Goal: Task Accomplishment & Management: Complete application form

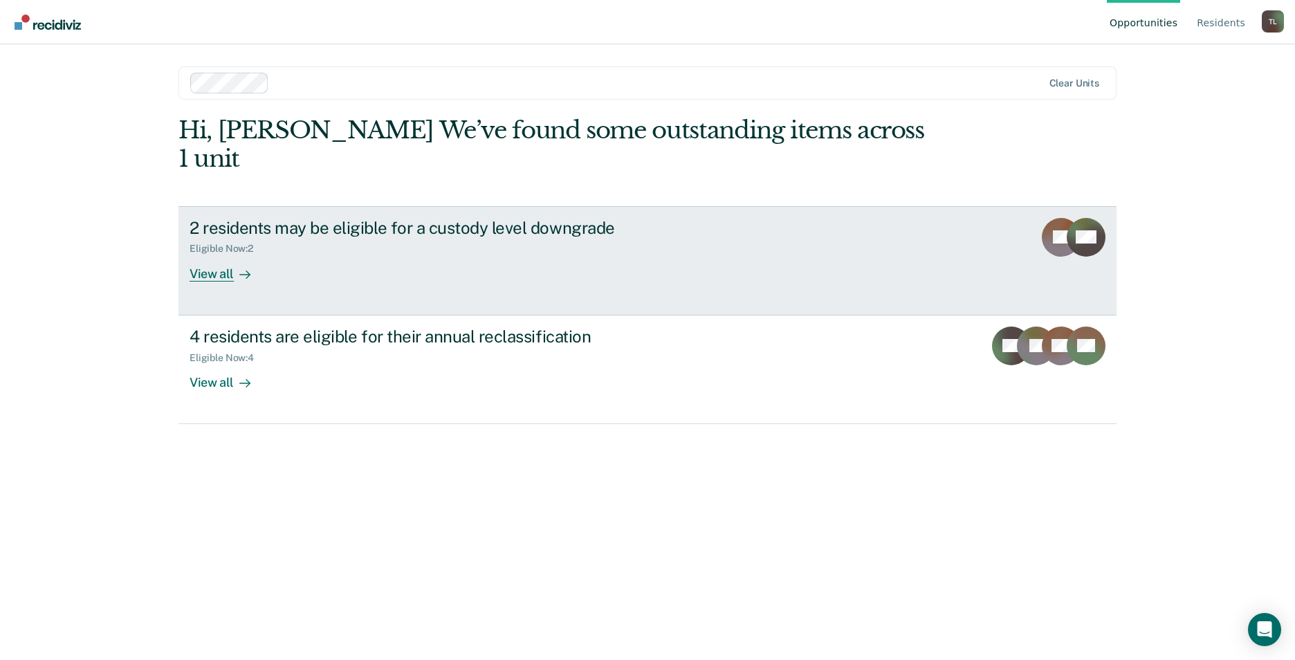
click at [226, 255] on div "View all" at bounding box center [228, 268] width 77 height 27
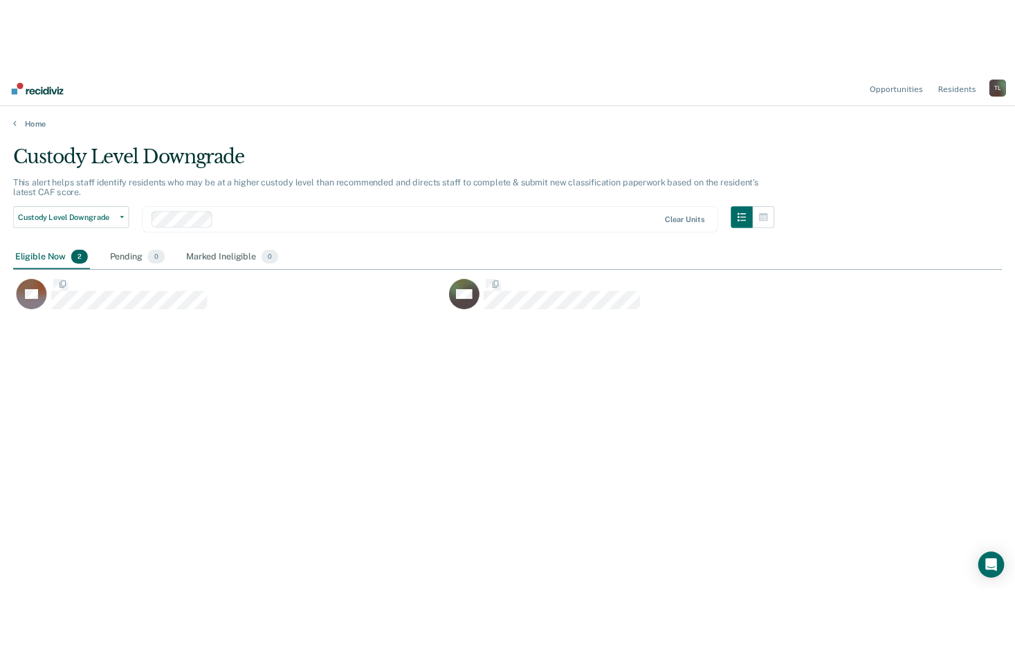
scroll to position [450, 1252]
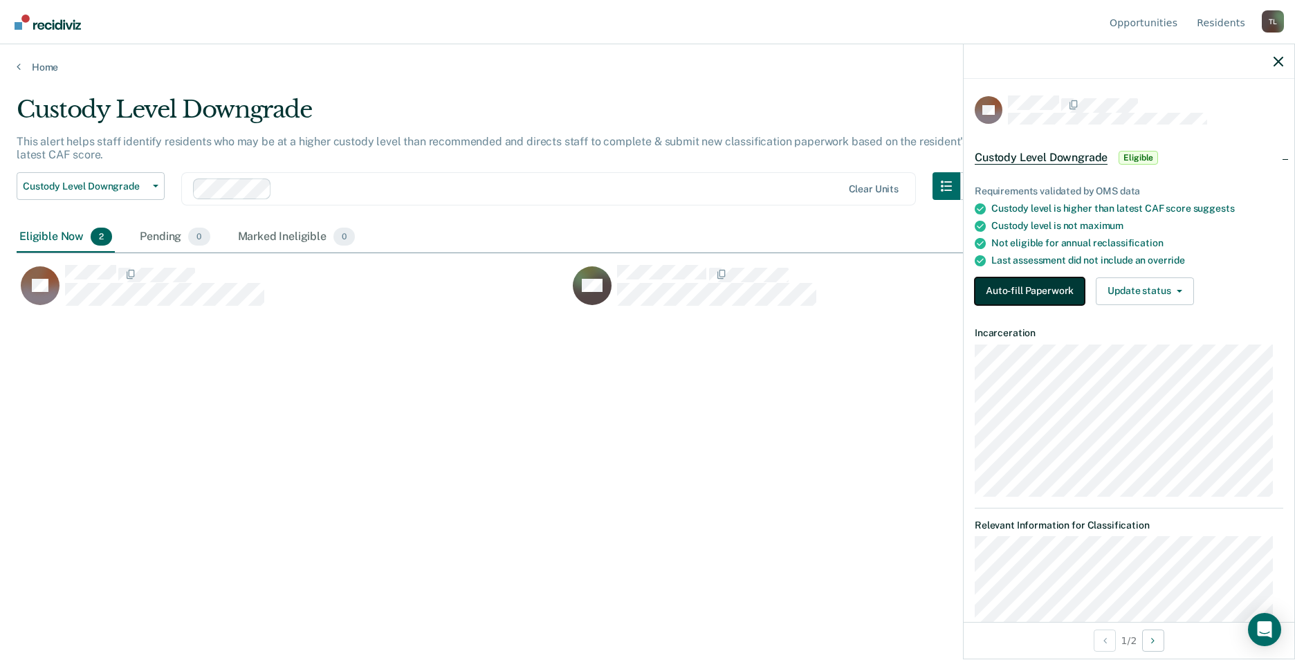
click at [1009, 284] on button "Auto-fill Paperwork" at bounding box center [1030, 291] width 110 height 28
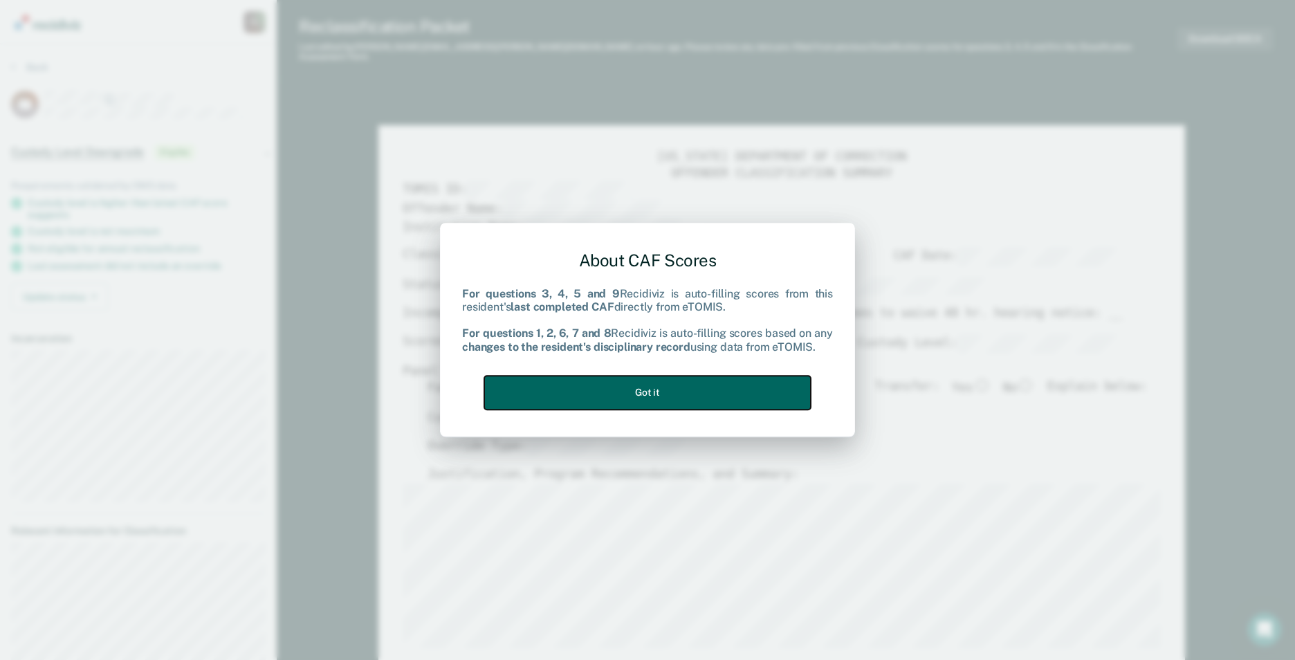
click at [652, 392] on button "Got it" at bounding box center [647, 393] width 327 height 34
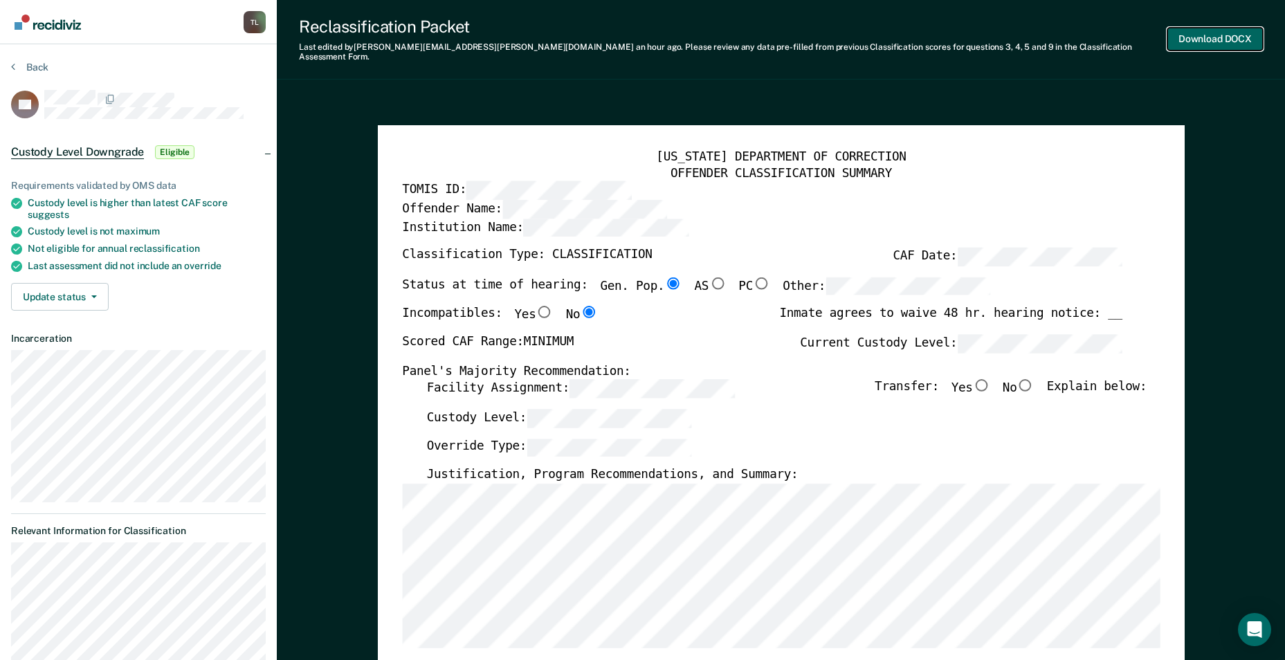
click at [1200, 35] on button "Download DOCX" at bounding box center [1214, 39] width 95 height 23
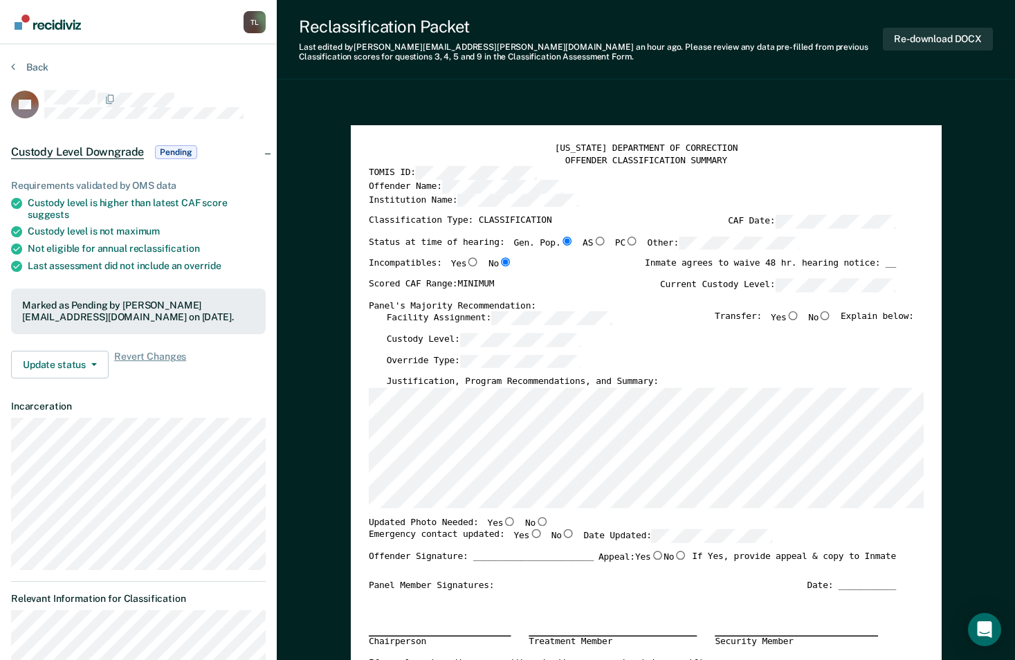
type textarea "x"
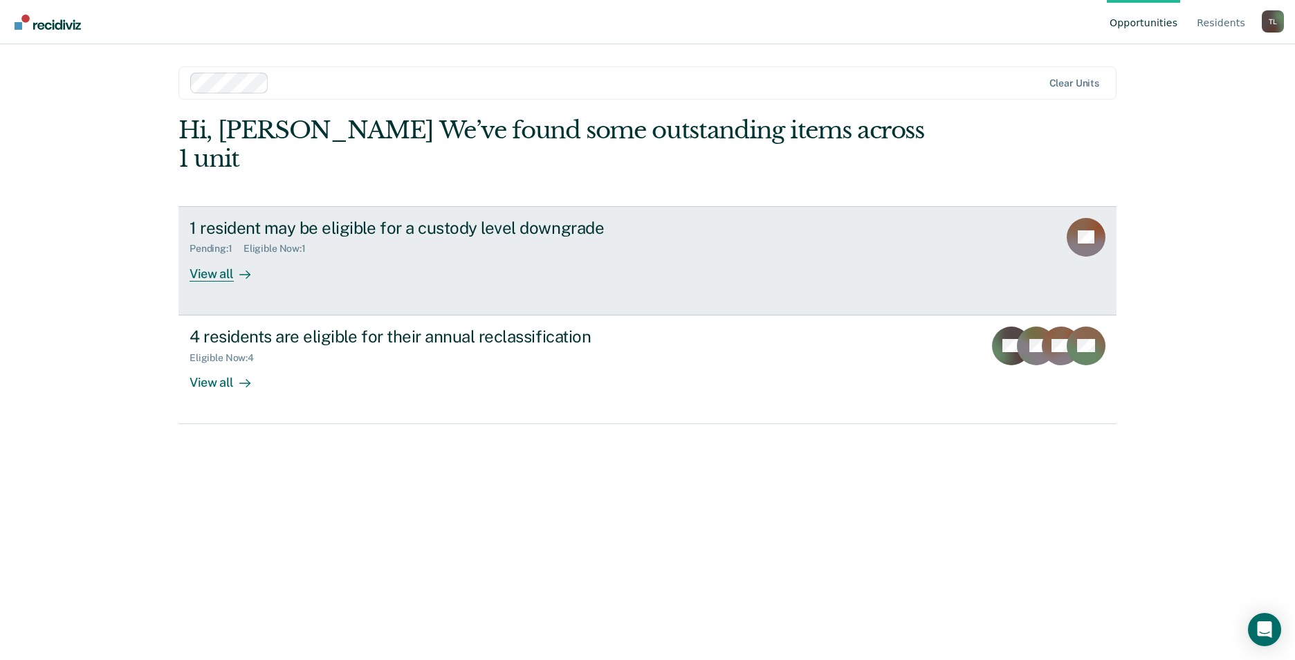
click at [197, 255] on div "View all" at bounding box center [228, 268] width 77 height 27
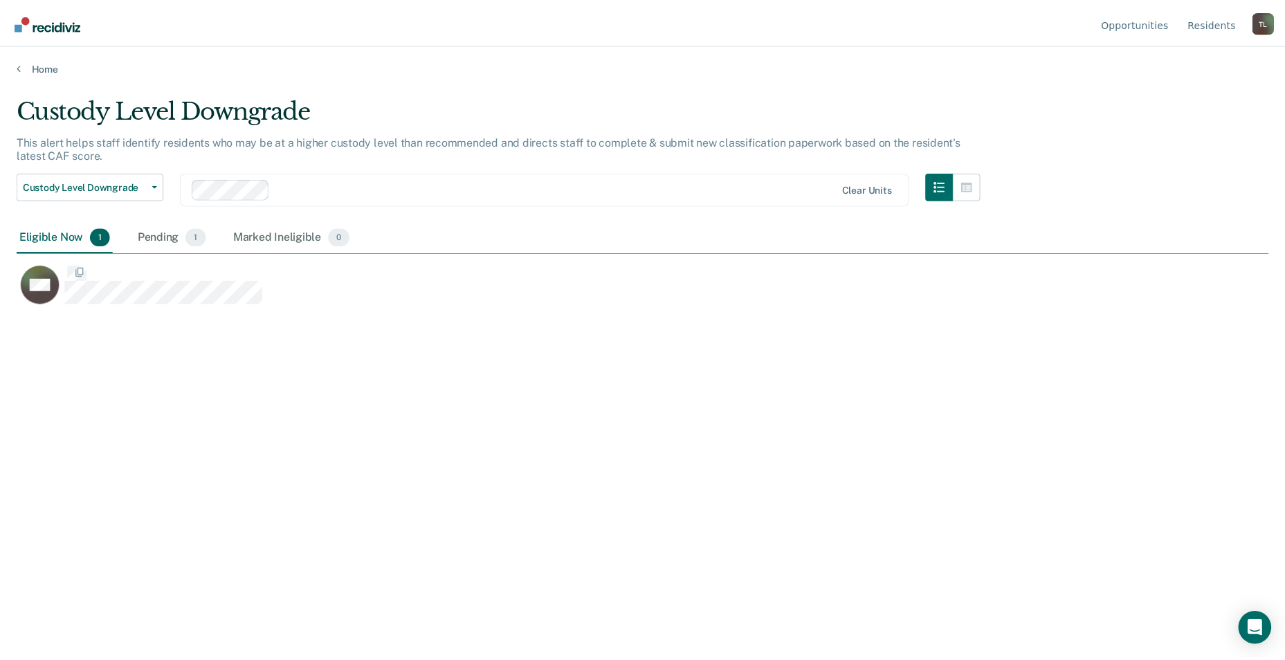
scroll to position [450, 1252]
click at [197, 244] on span "1" at bounding box center [197, 237] width 20 height 18
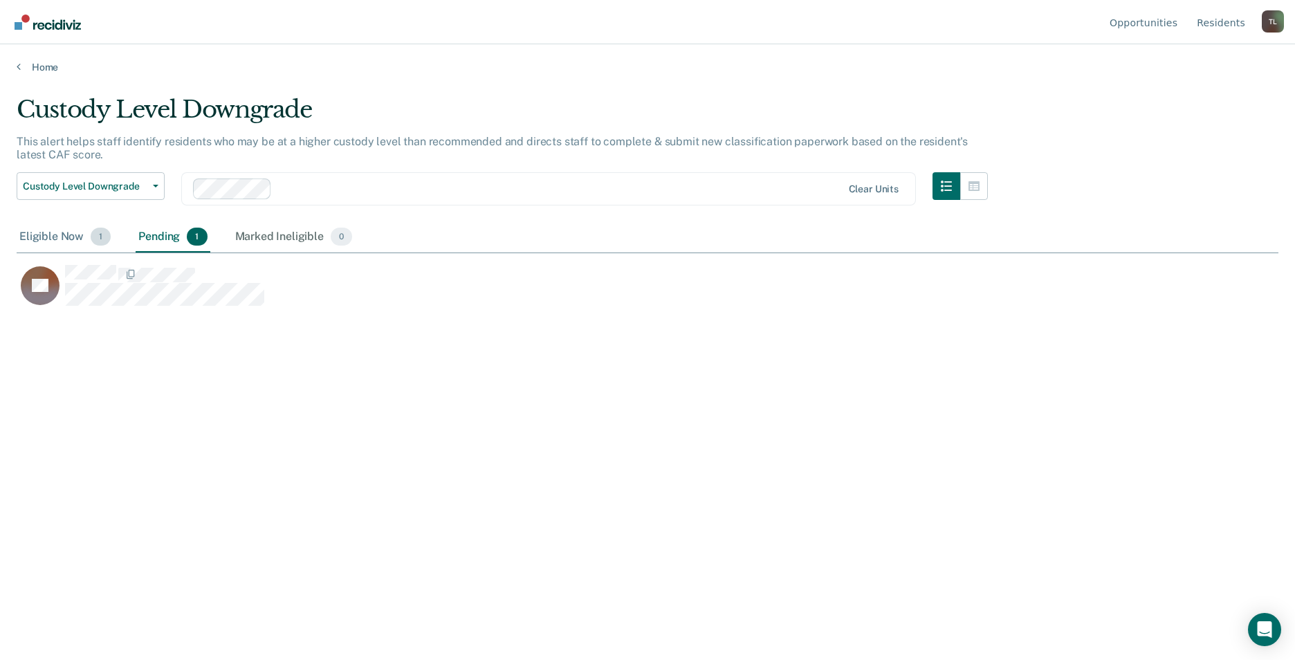
click at [45, 232] on div "Eligible Now 1" at bounding box center [65, 237] width 97 height 30
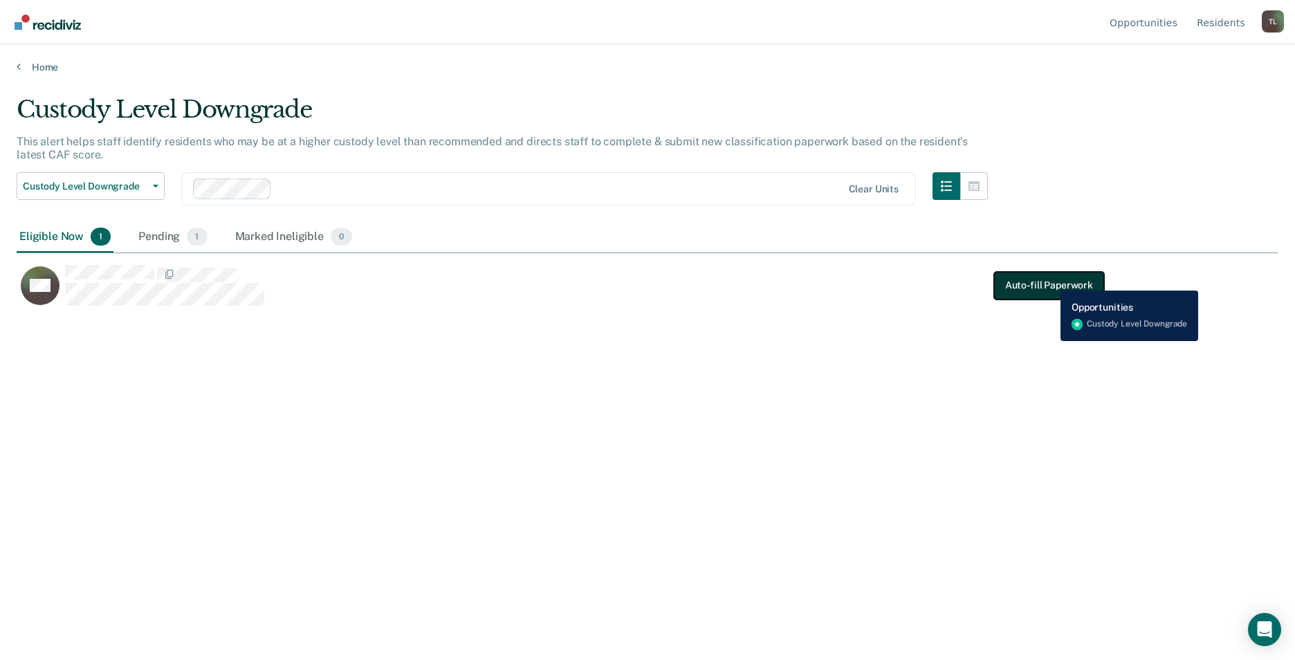
click at [1050, 280] on button "Auto-fill Paperwork" at bounding box center [1049, 285] width 110 height 28
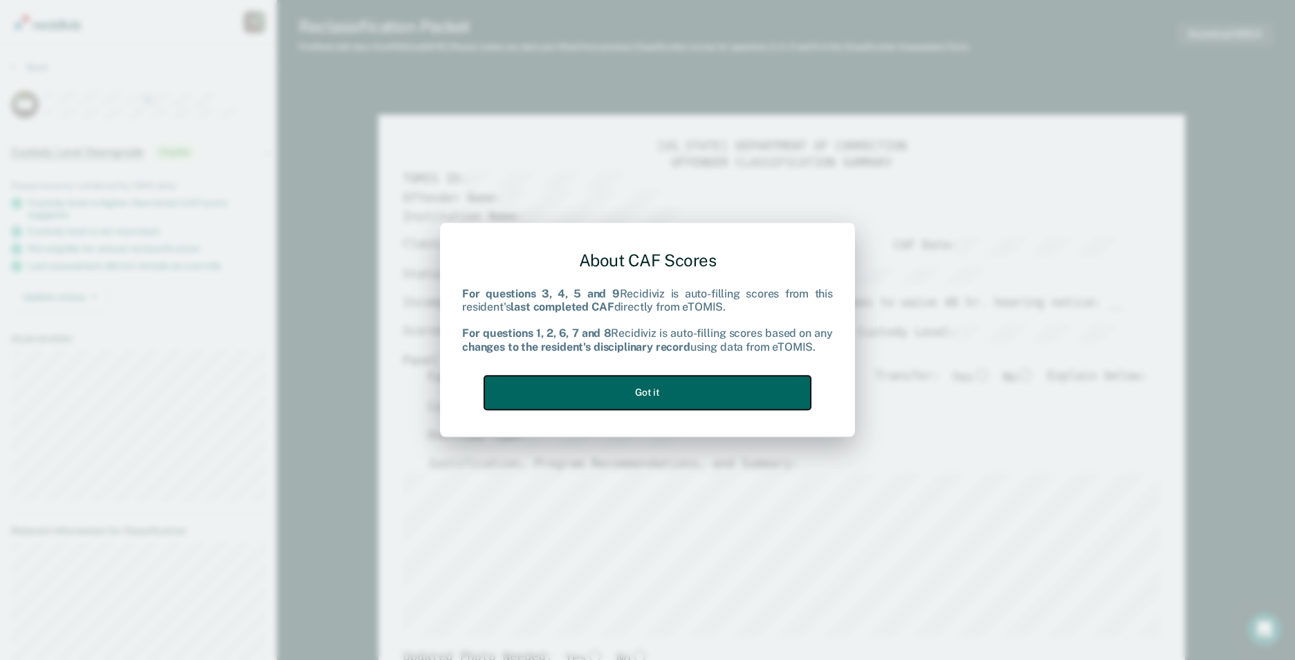
click at [628, 388] on button "Got it" at bounding box center [647, 393] width 327 height 34
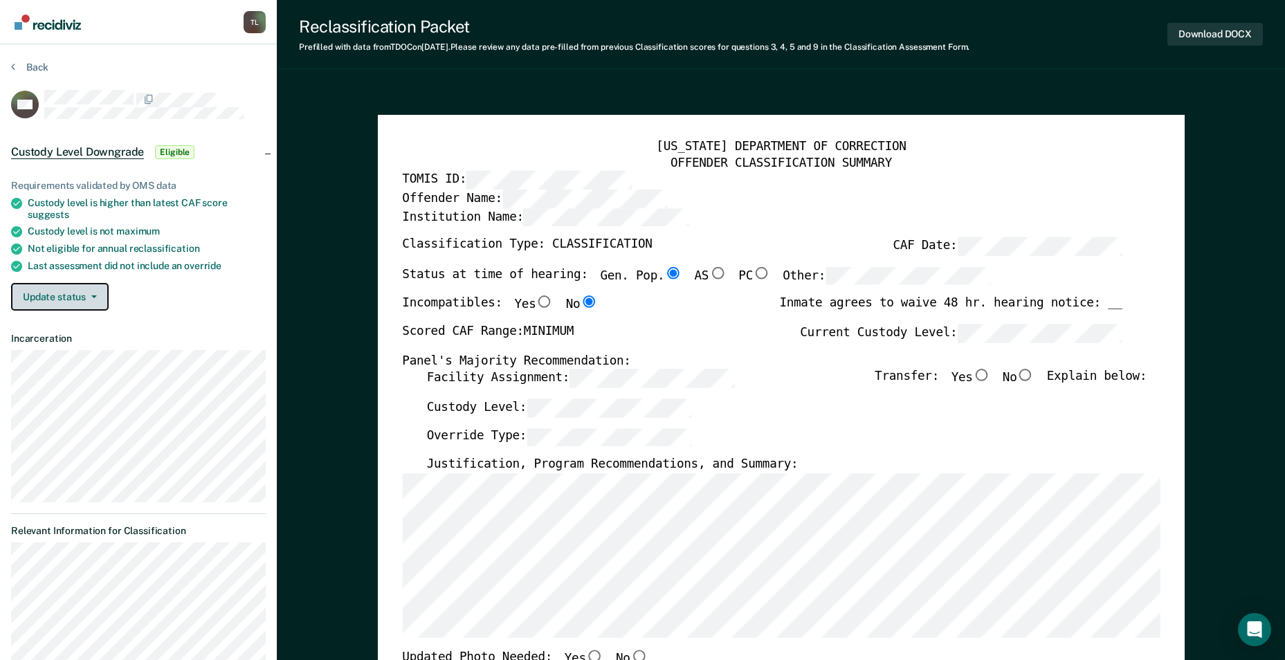
click at [91, 296] on icon "button" at bounding box center [94, 296] width 6 height 3
click at [166, 148] on span "Eligible" at bounding box center [174, 152] width 39 height 14
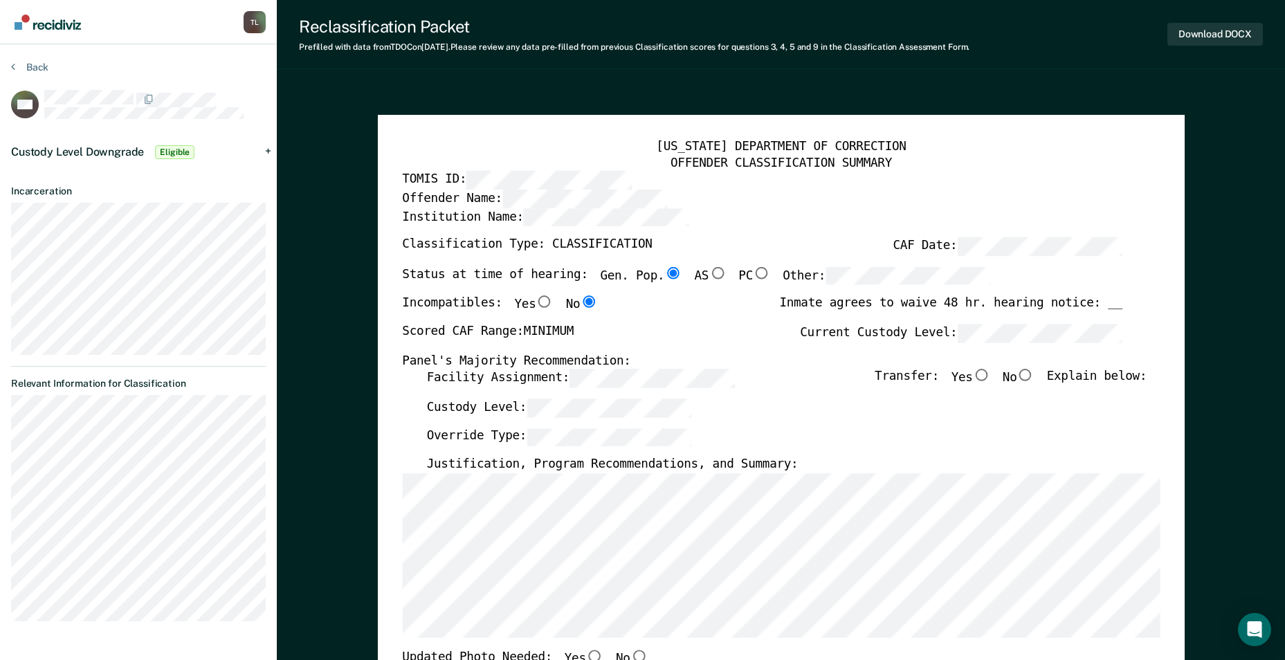
click at [17, 20] on img "Go to Recidiviz Home" at bounding box center [48, 22] width 66 height 15
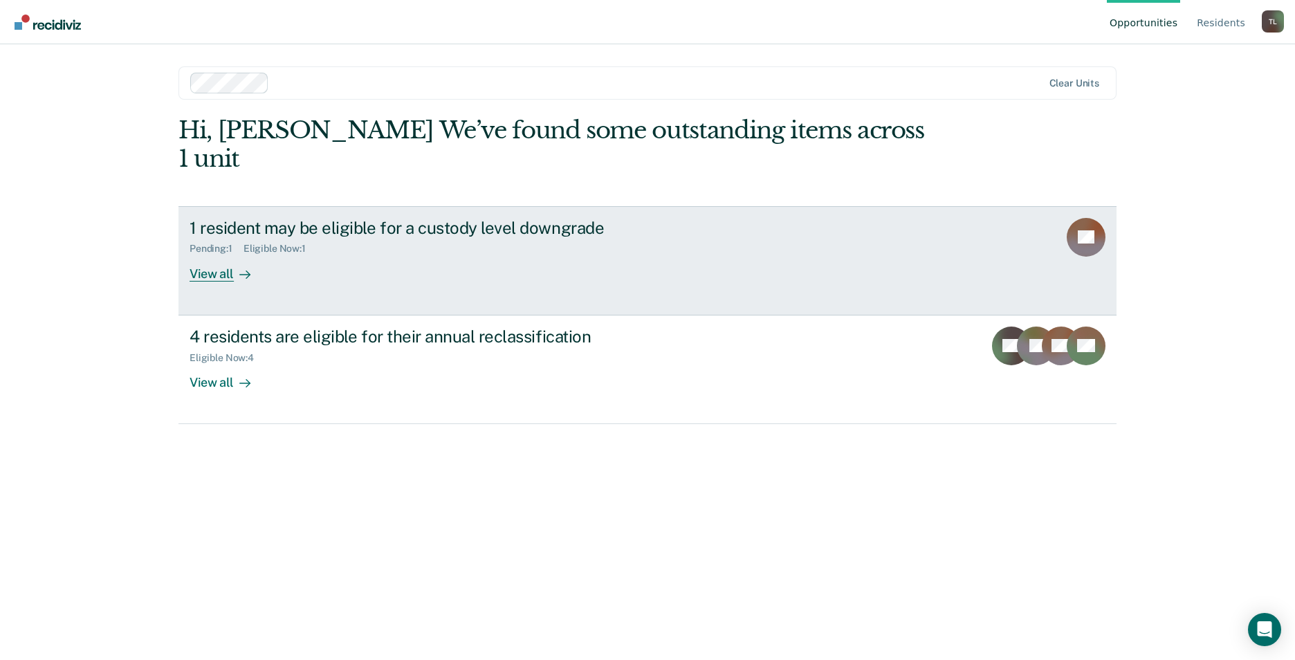
click at [226, 255] on div "View all" at bounding box center [228, 268] width 77 height 27
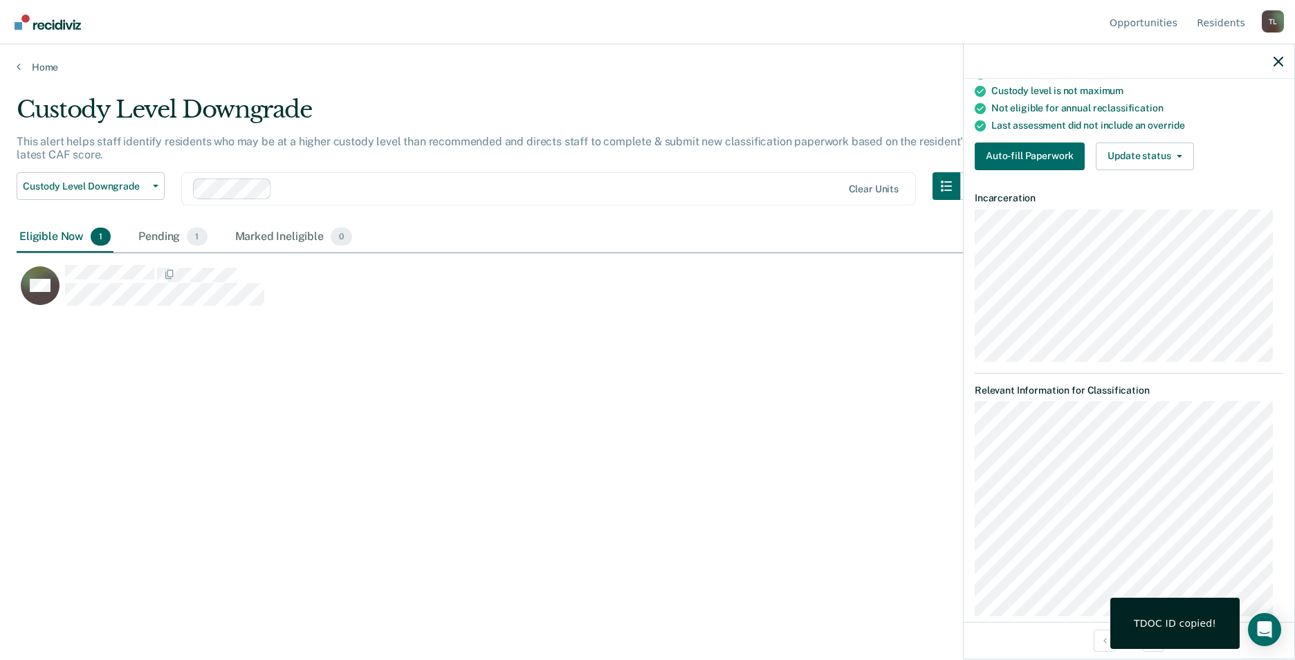
scroll to position [156, 0]
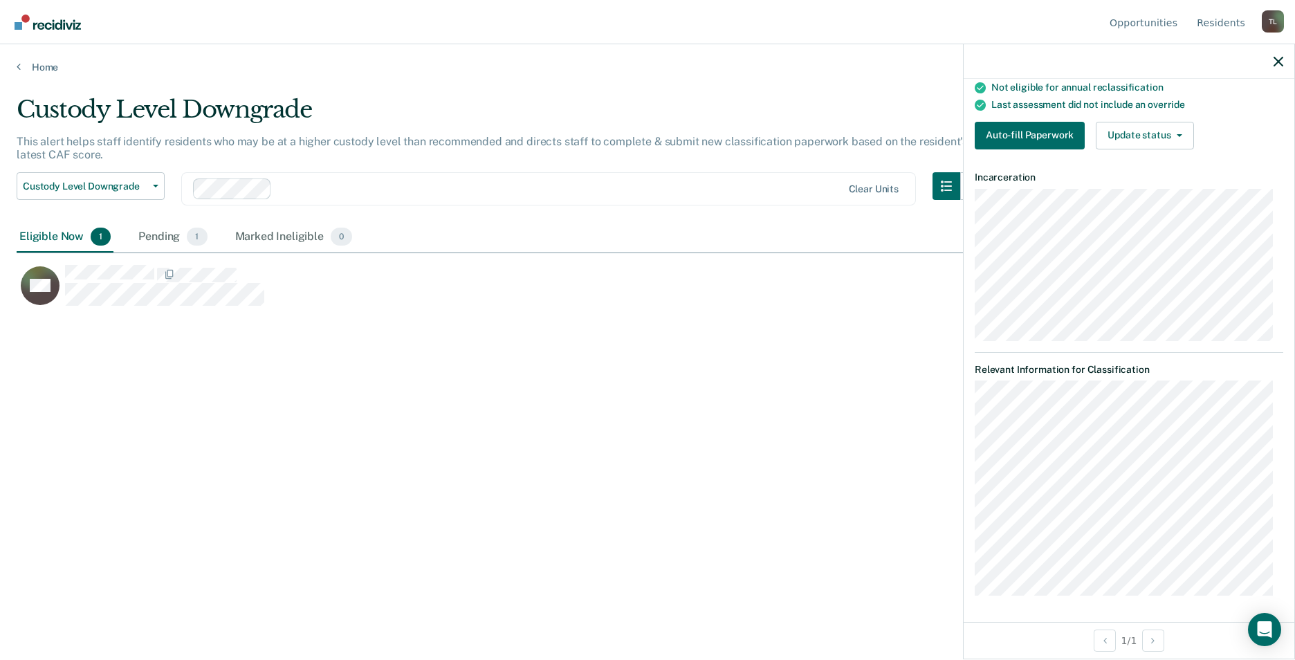
click at [19, 18] on img "Go to Recidiviz Home" at bounding box center [48, 22] width 66 height 15
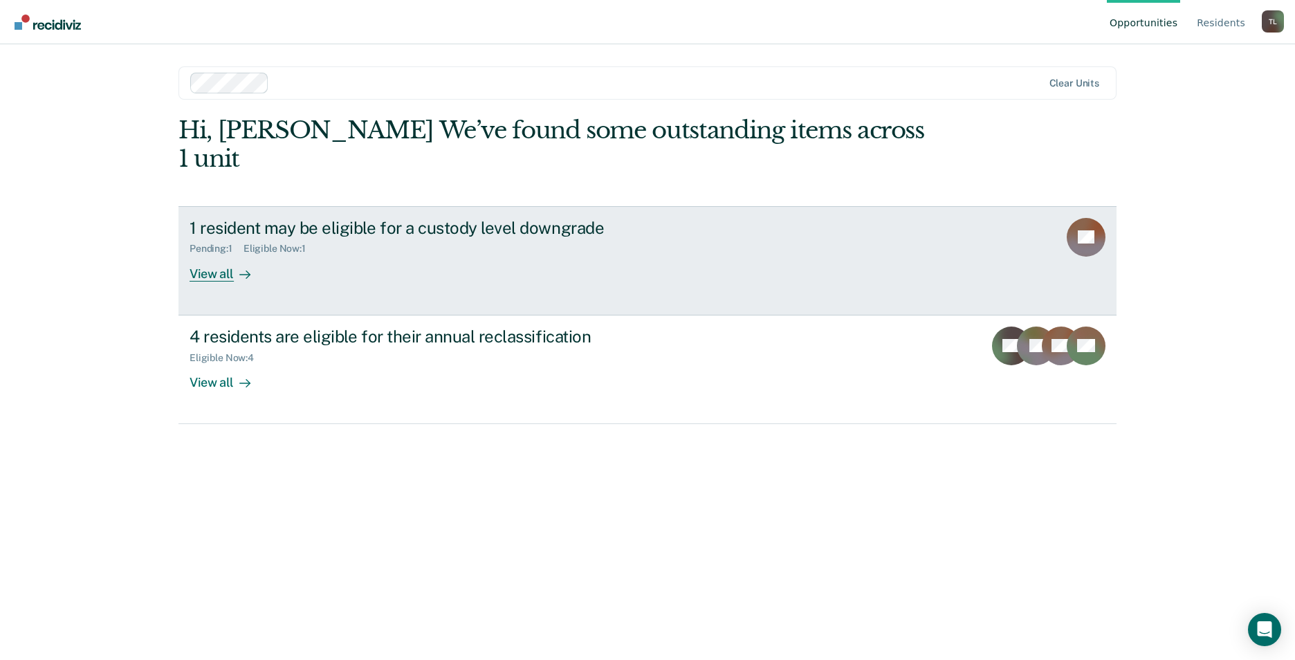
click at [210, 255] on div "View all" at bounding box center [228, 268] width 77 height 27
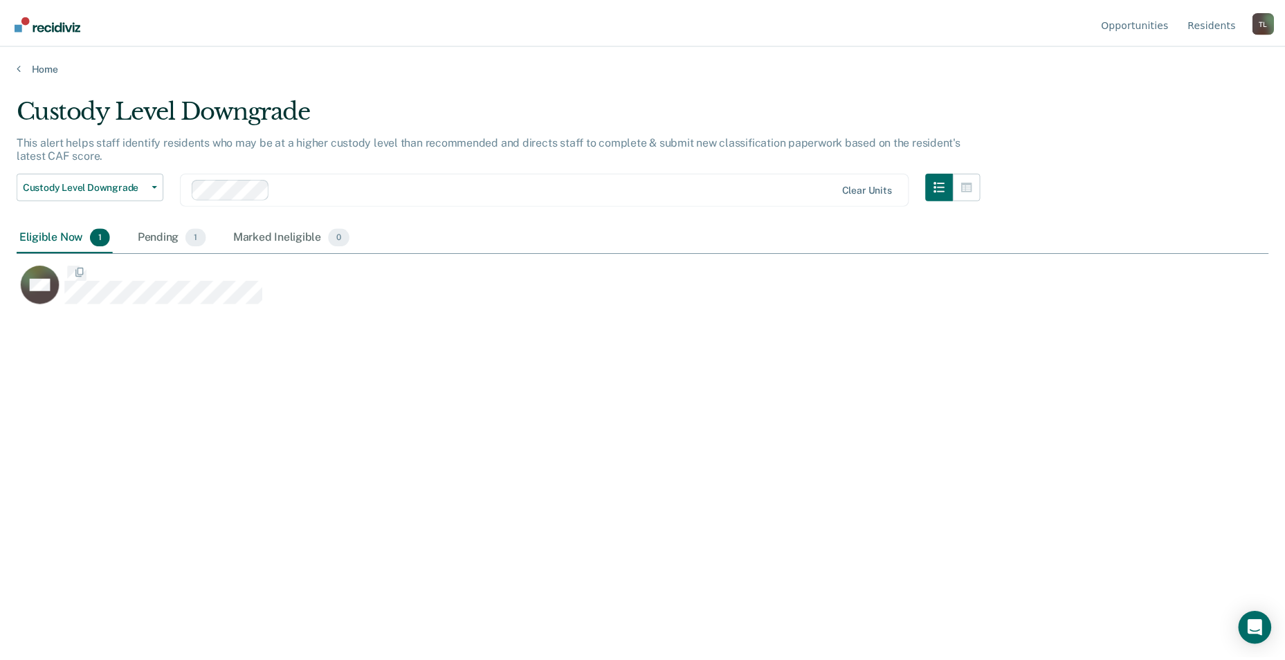
scroll to position [450, 1252]
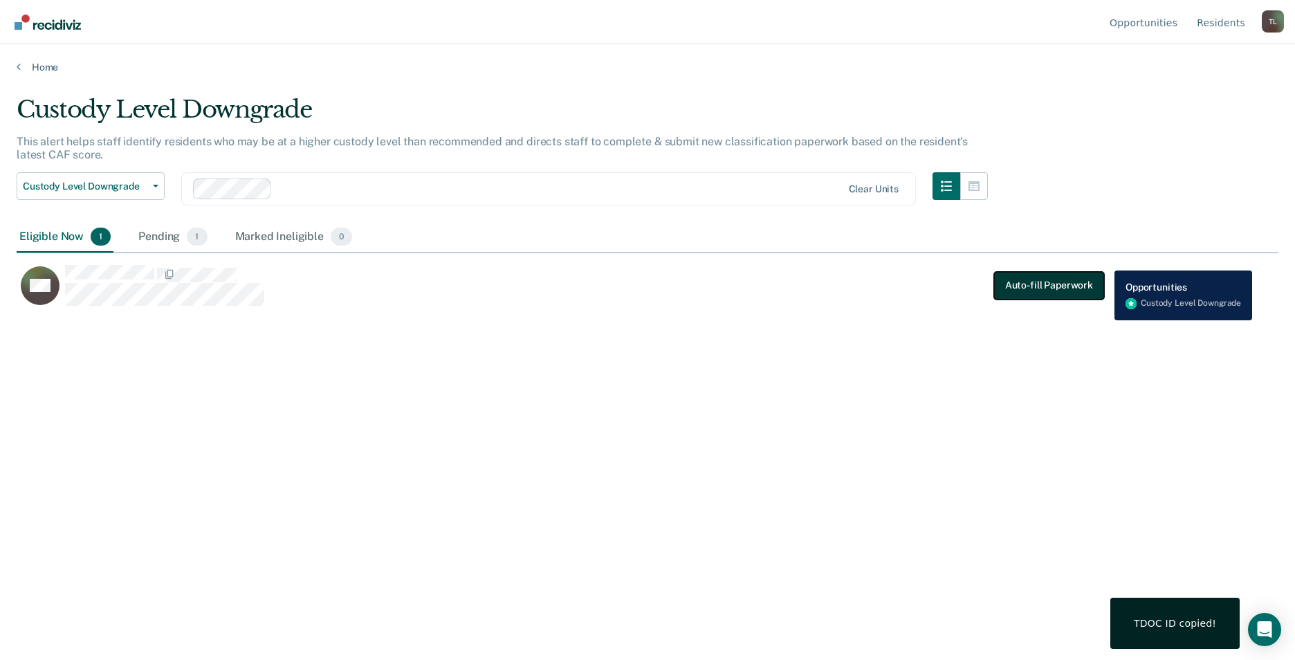
click at [1019, 277] on button "Auto-fill Paperwork" at bounding box center [1049, 285] width 110 height 28
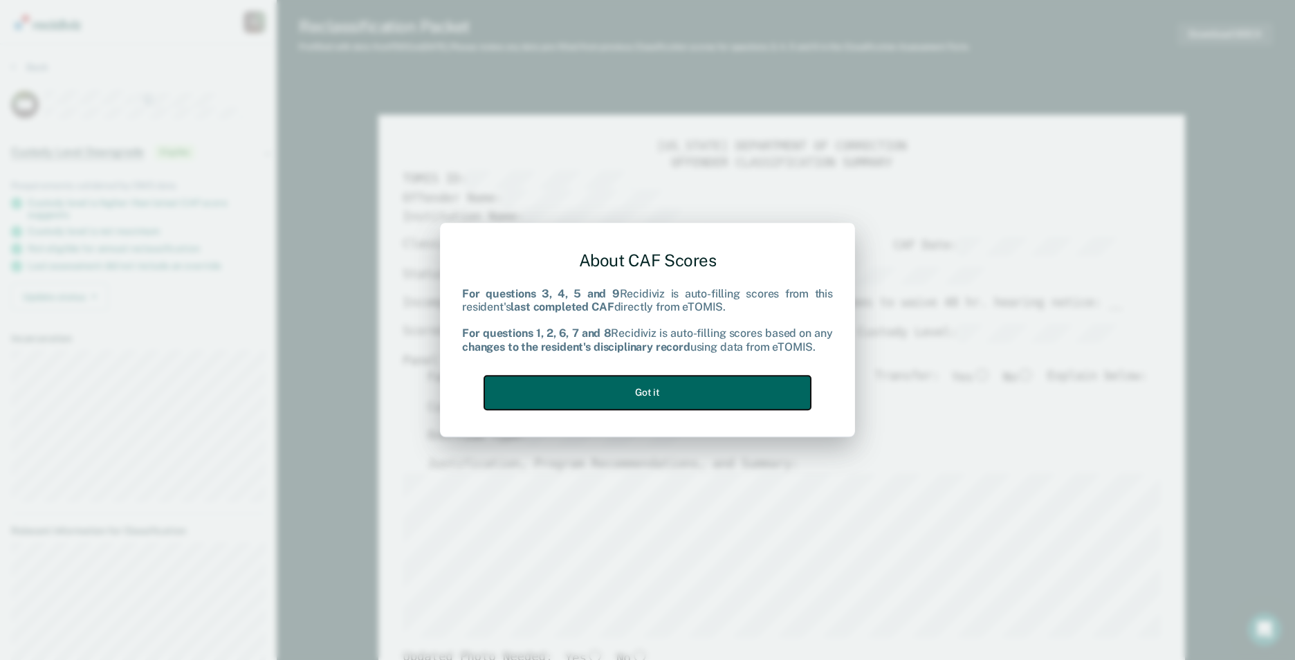
click at [664, 388] on button "Got it" at bounding box center [647, 393] width 327 height 34
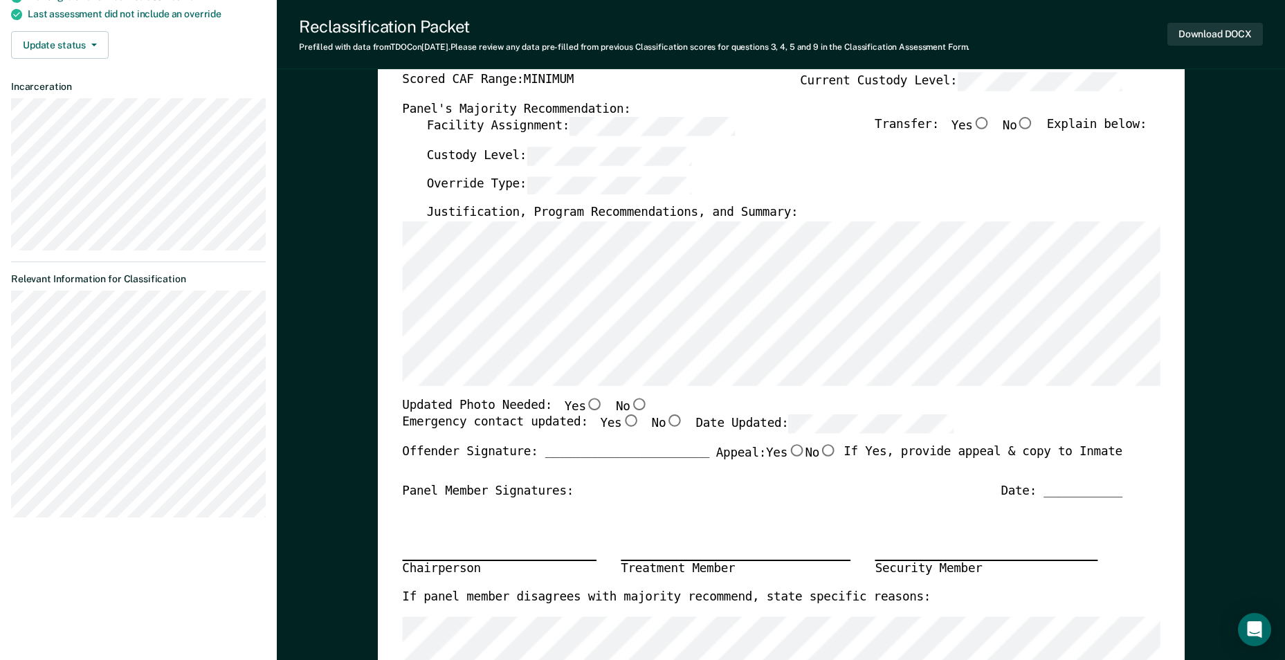
scroll to position [277, 0]
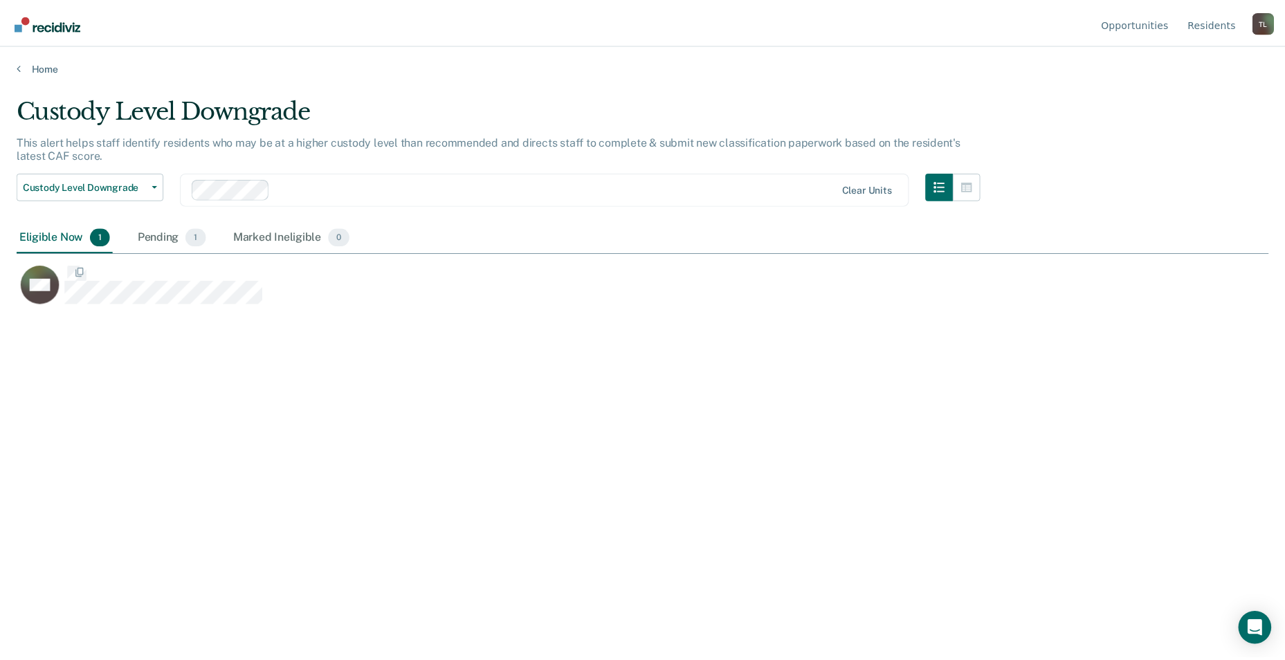
scroll to position [450, 1252]
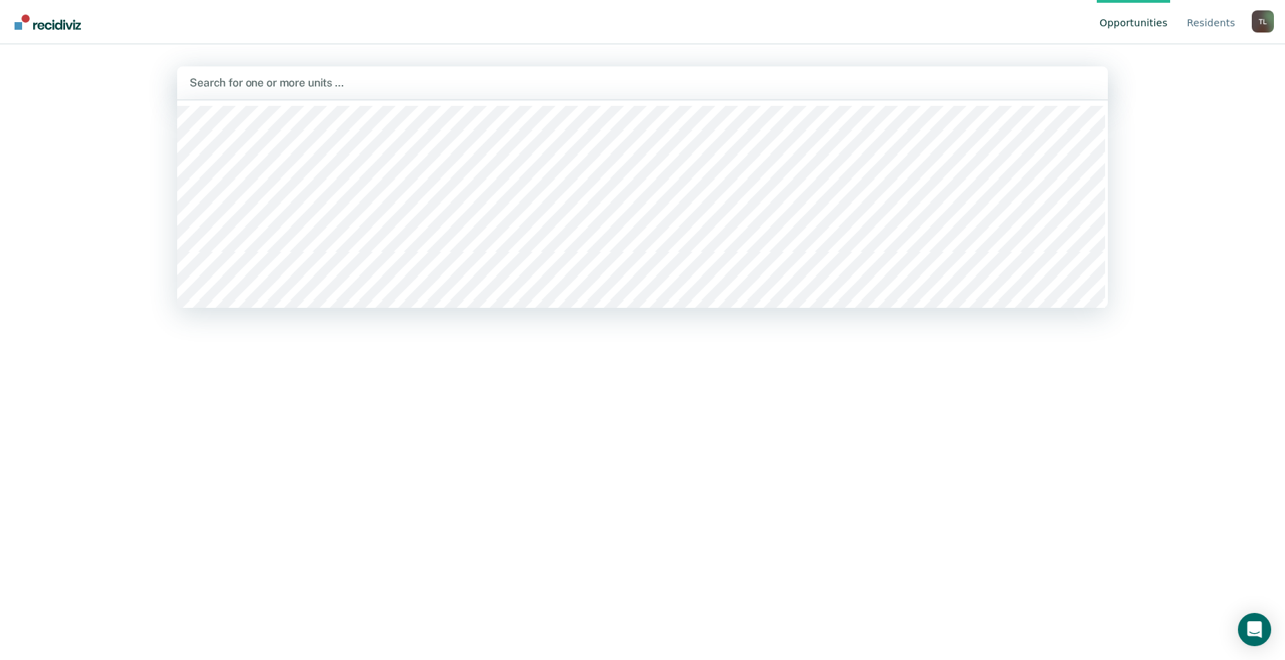
click at [1080, 85] on div at bounding box center [643, 83] width 906 height 16
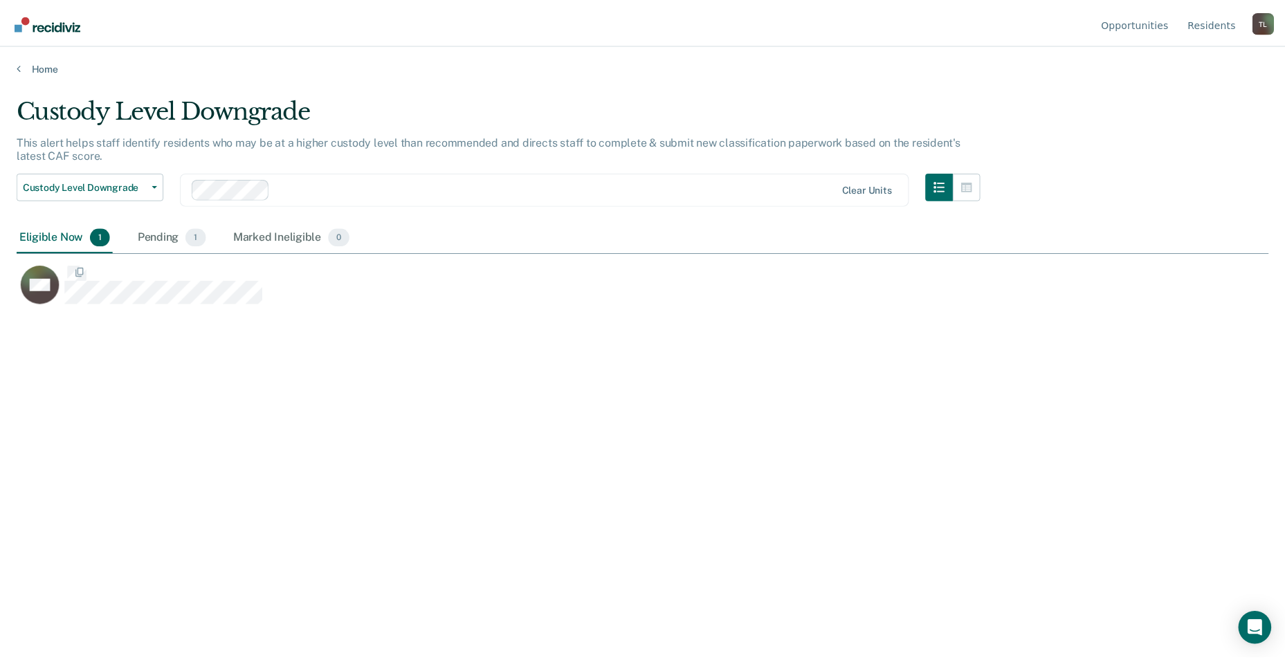
scroll to position [450, 1252]
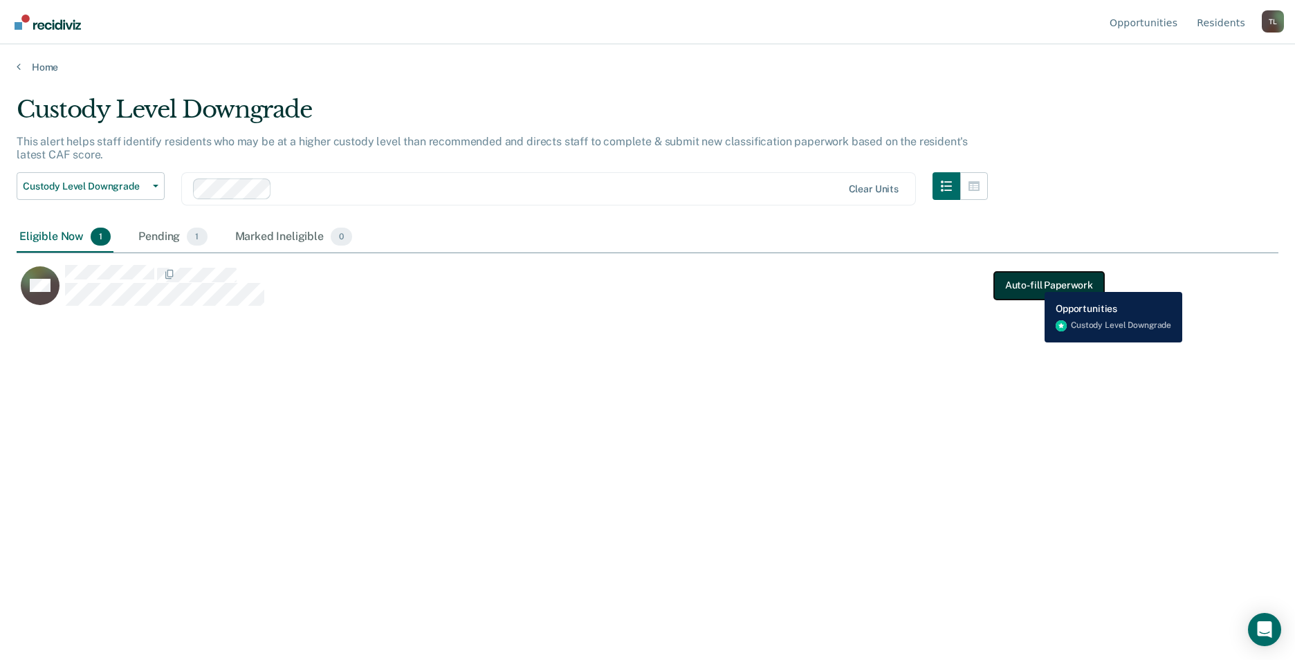
click at [1034, 282] on button "Auto-fill Paperwork" at bounding box center [1049, 285] width 110 height 28
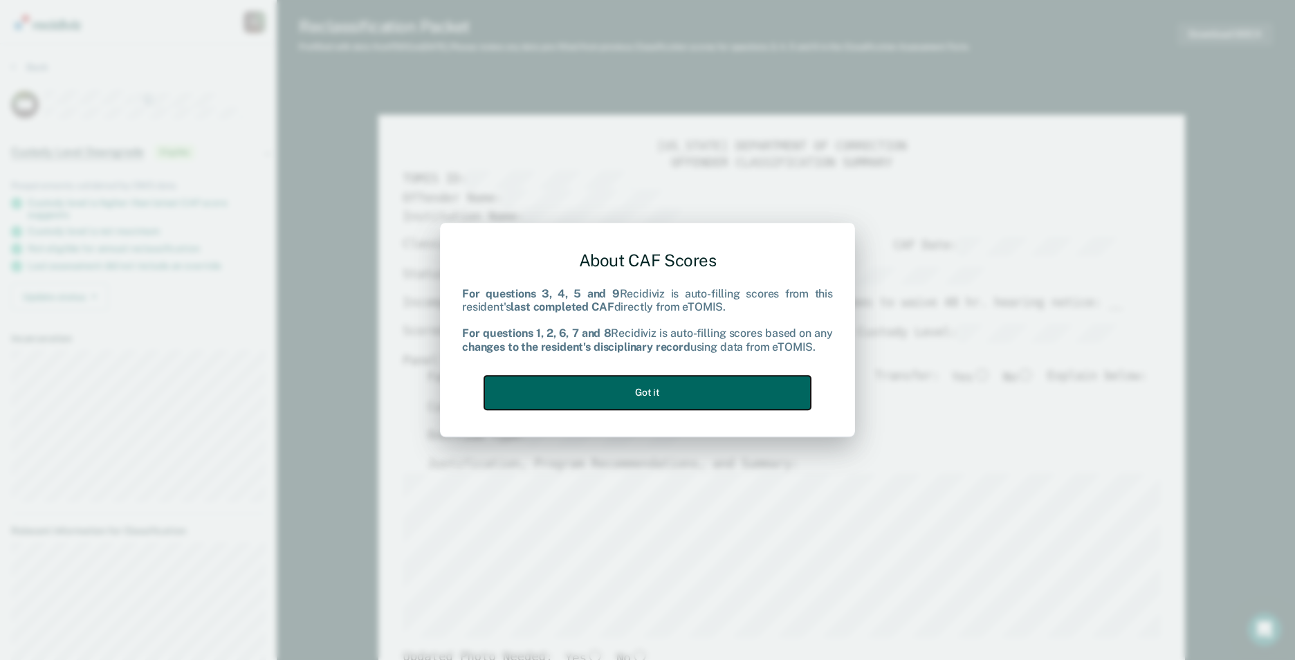
click at [658, 396] on button "Got it" at bounding box center [647, 393] width 327 height 34
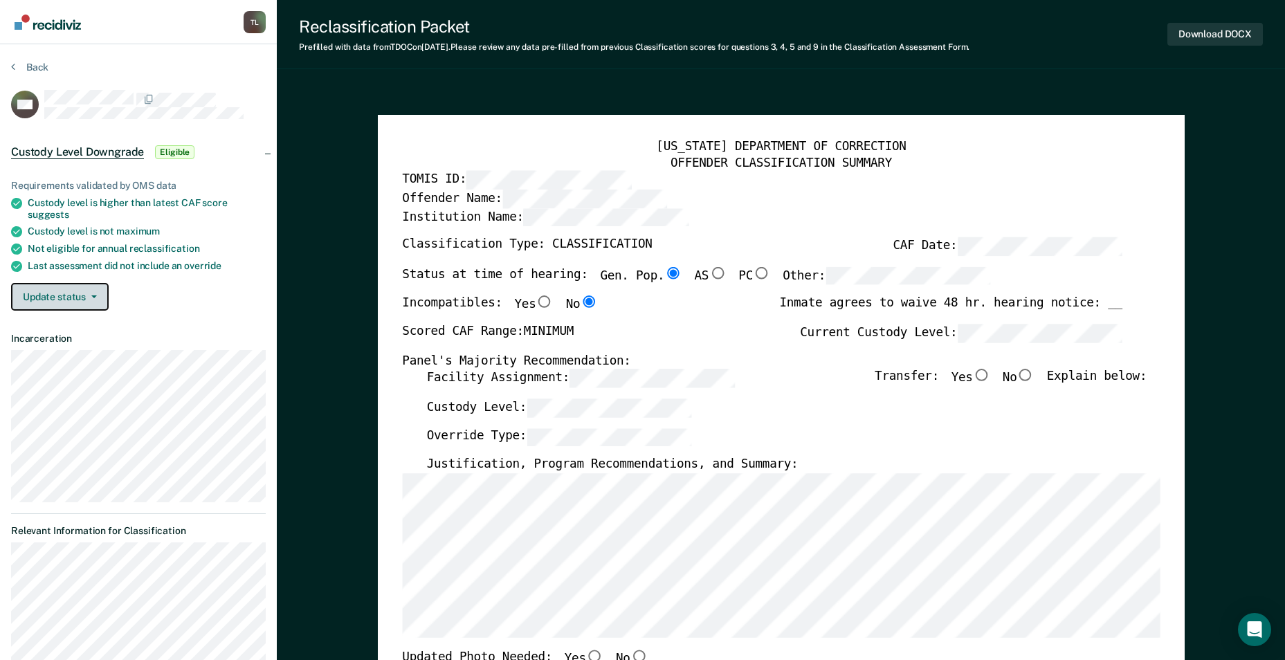
click at [98, 299] on button "Update status" at bounding box center [60, 297] width 98 height 28
click at [31, 16] on img "Go to Recidiviz Home" at bounding box center [48, 22] width 66 height 15
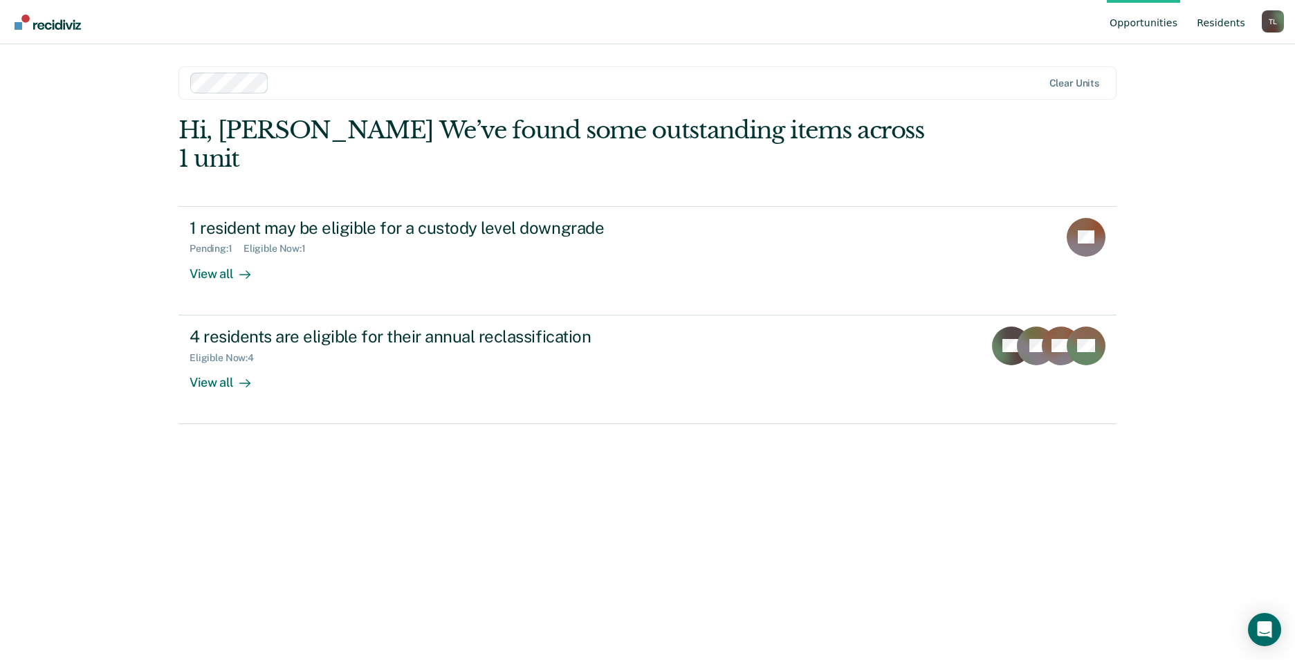
click at [1221, 21] on link "Resident s" at bounding box center [1221, 22] width 54 height 44
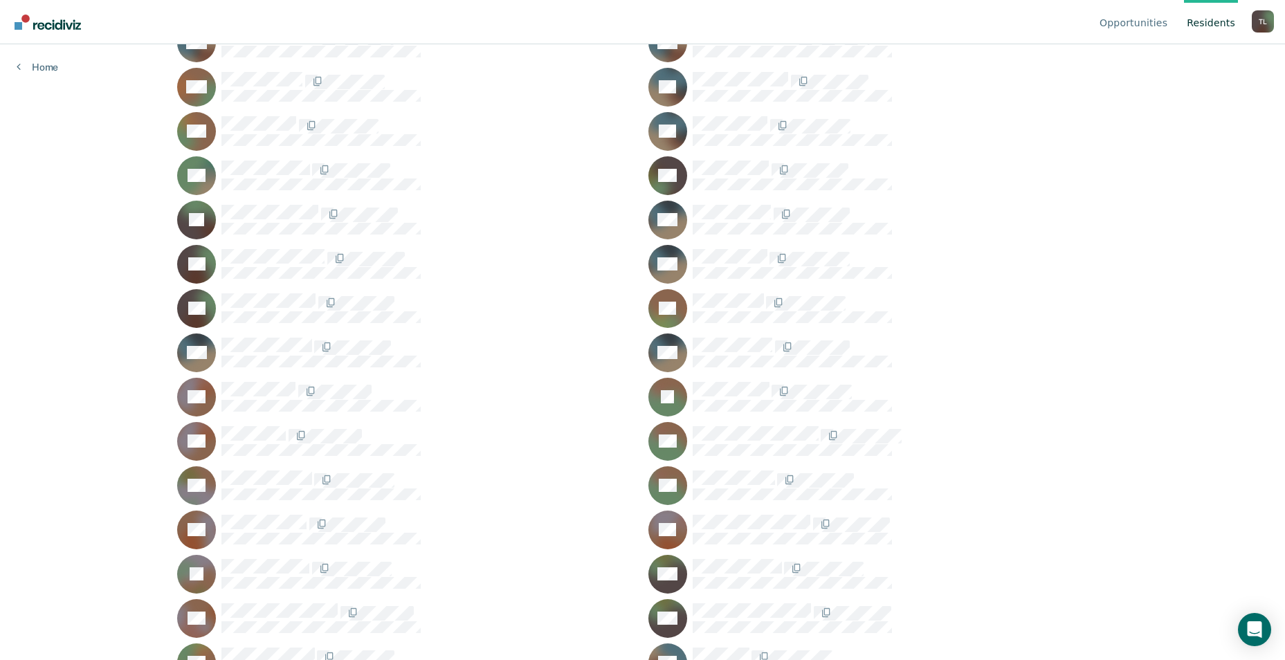
scroll to position [1868, 0]
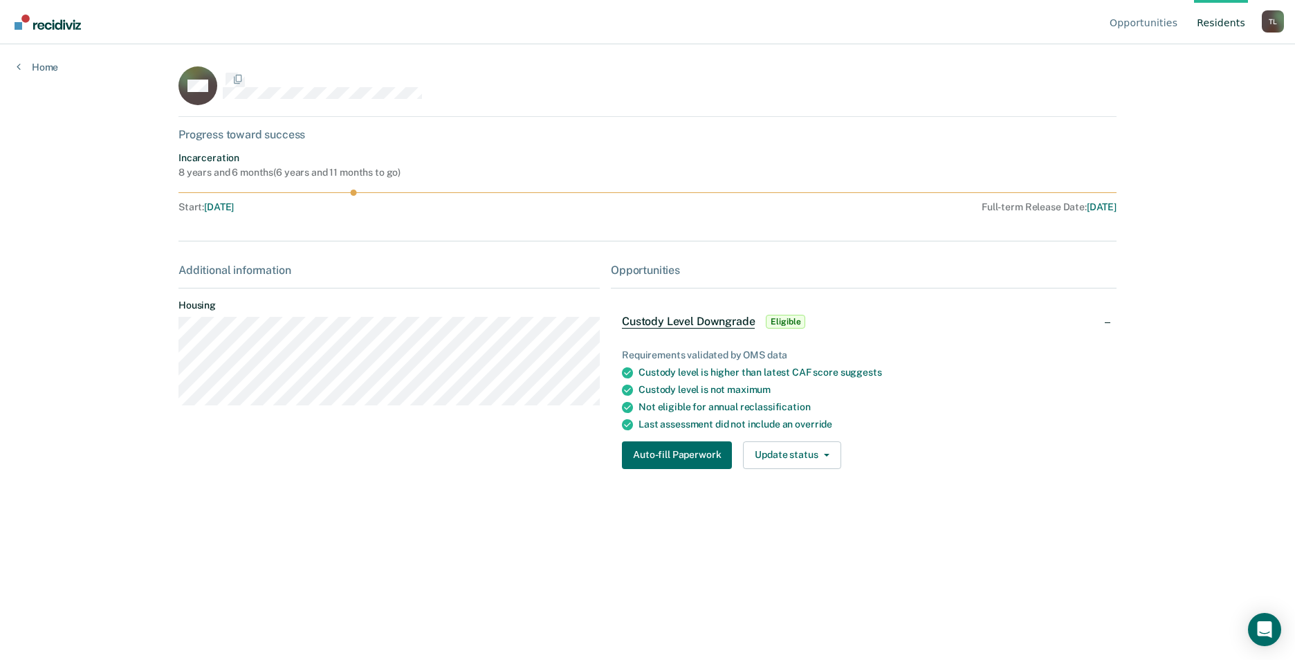
click at [715, 477] on div "Requirements validated by OMS data Custody level is higher than latest CAF scor…" at bounding box center [864, 403] width 506 height 153
click at [819, 455] on span "button" at bounding box center [824, 455] width 11 height 3
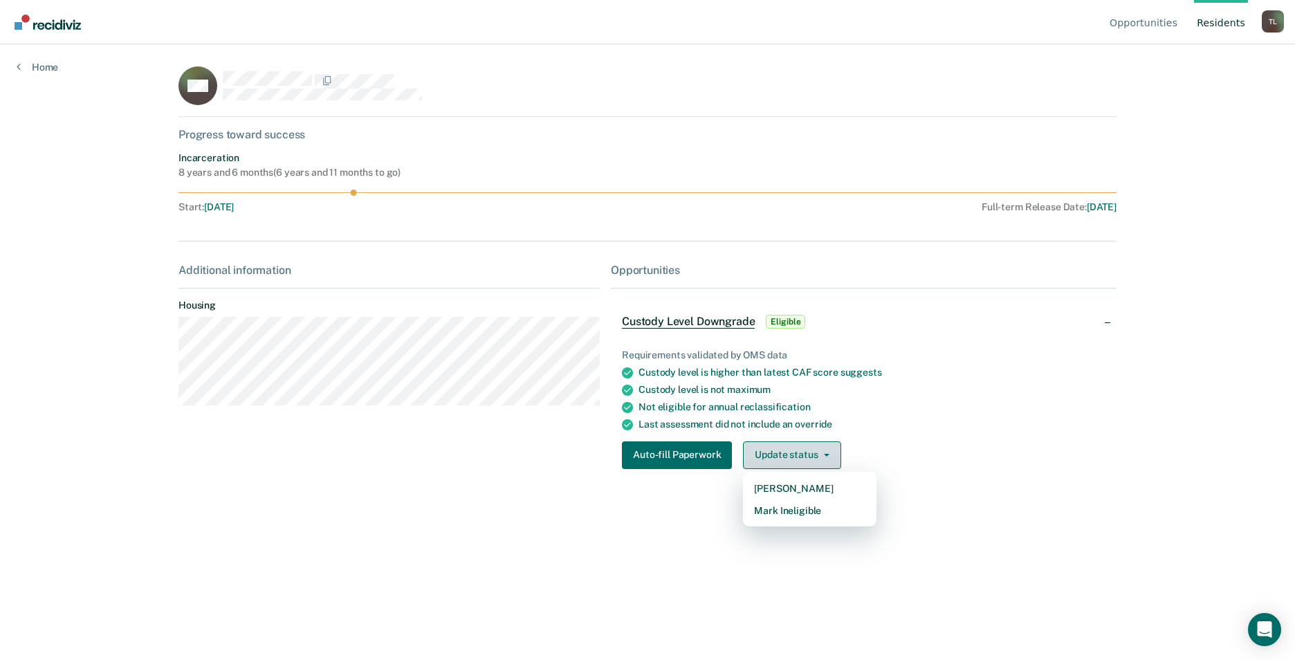
click at [819, 455] on span "button" at bounding box center [824, 455] width 11 height 3
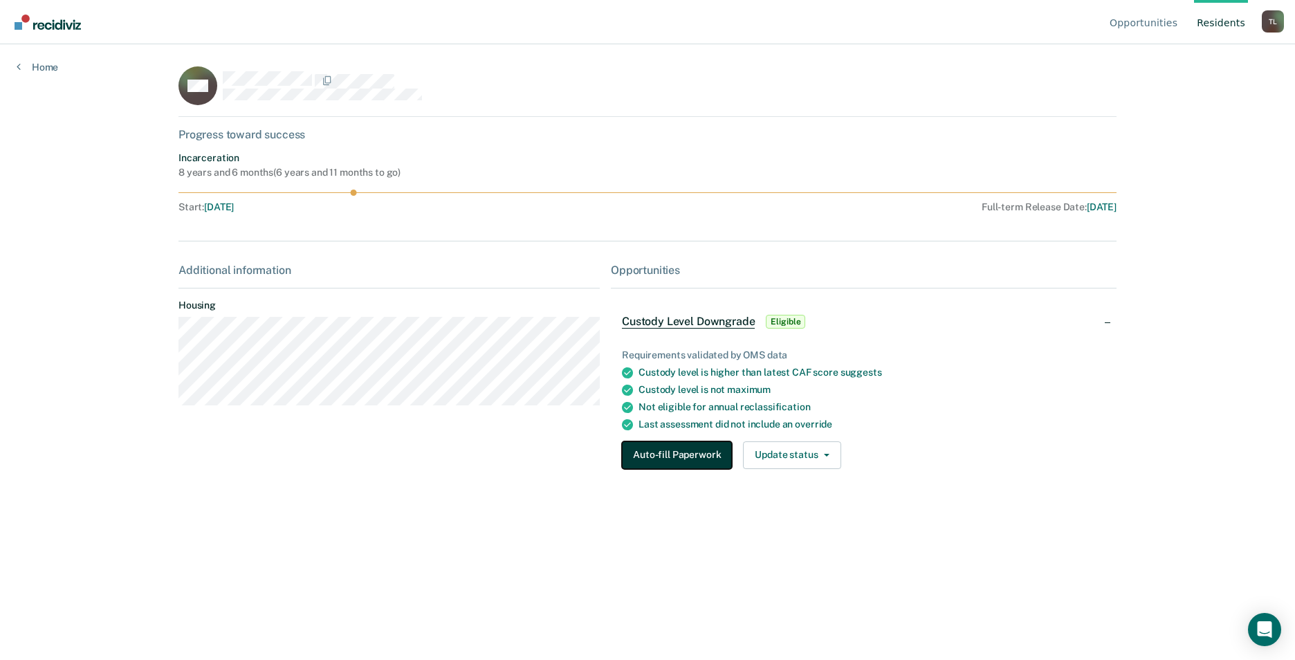
click at [707, 458] on button "Auto-fill Paperwork" at bounding box center [677, 455] width 110 height 28
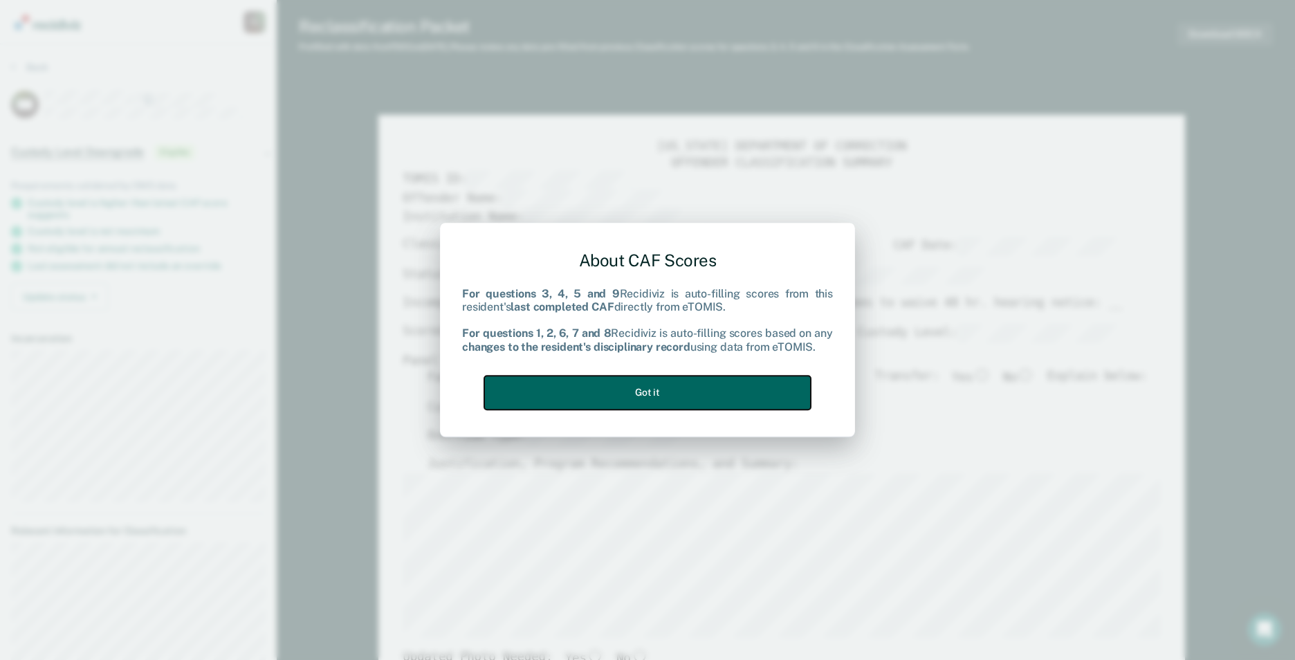
click at [654, 393] on button "Got it" at bounding box center [647, 393] width 327 height 34
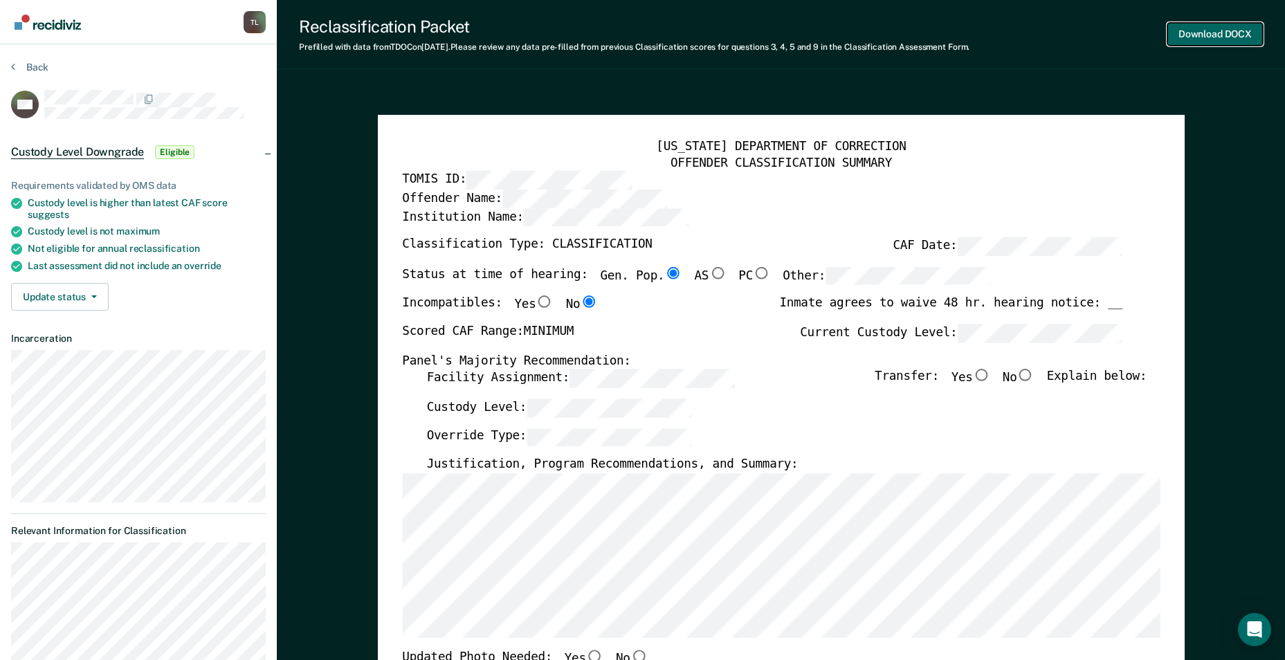
click at [1214, 37] on button "Download DOCX" at bounding box center [1214, 34] width 95 height 23
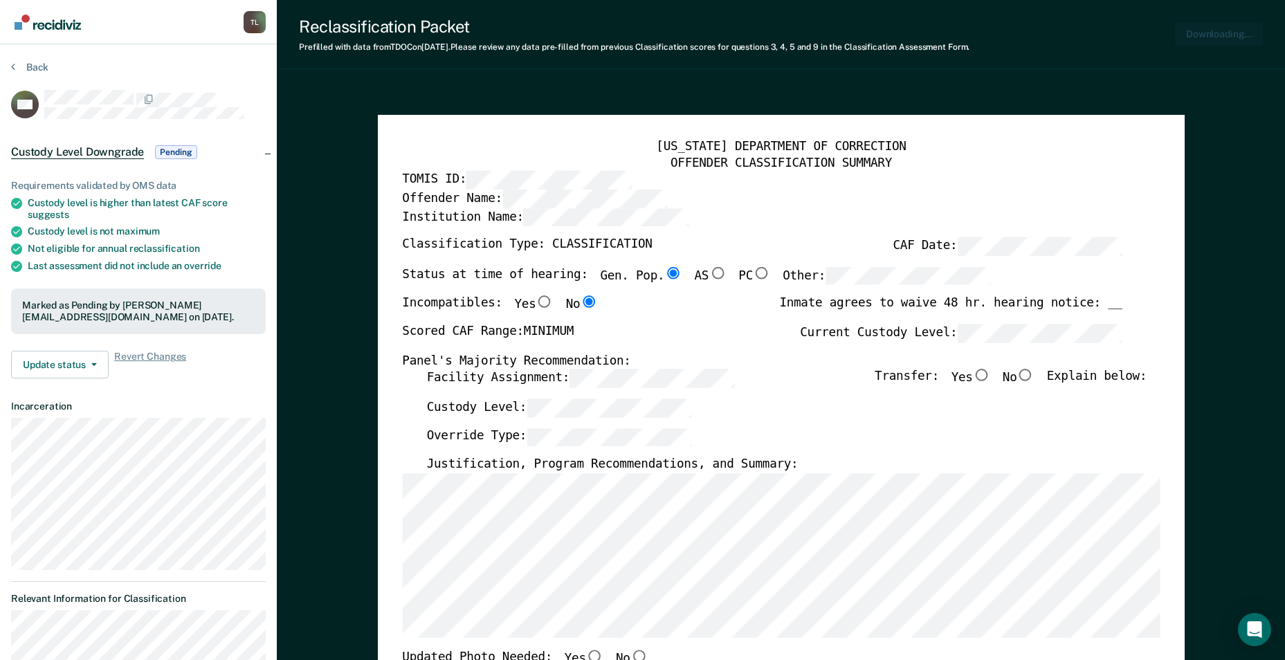
type textarea "x"
